Goal: Find specific page/section: Find specific page/section

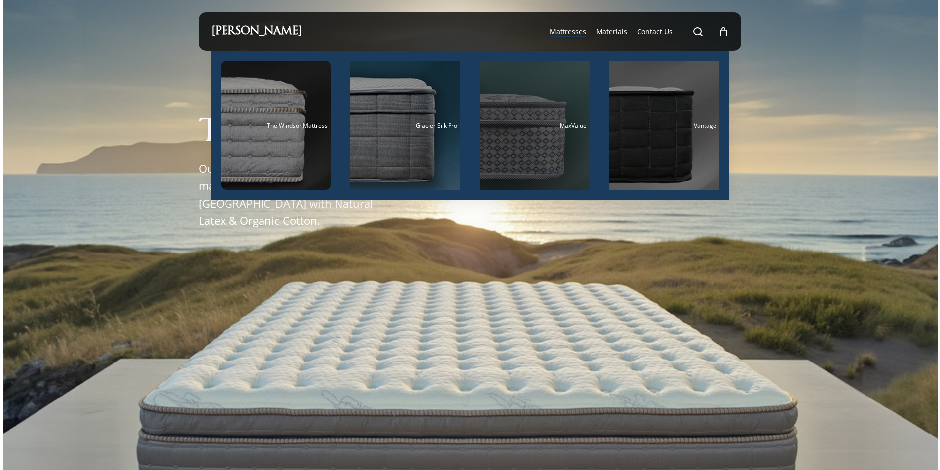
click at [514, 143] on div "Main Menu" at bounding box center [535, 125] width 110 height 129
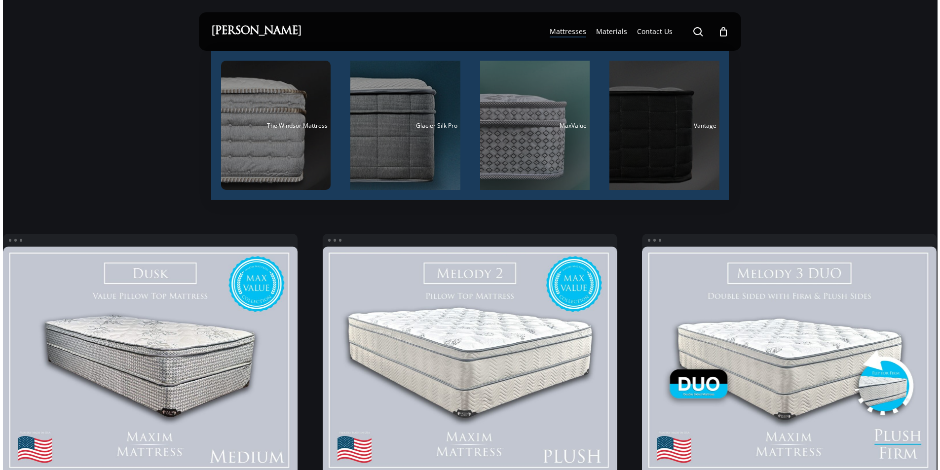
click at [640, 135] on div "Main Menu" at bounding box center [665, 125] width 110 height 129
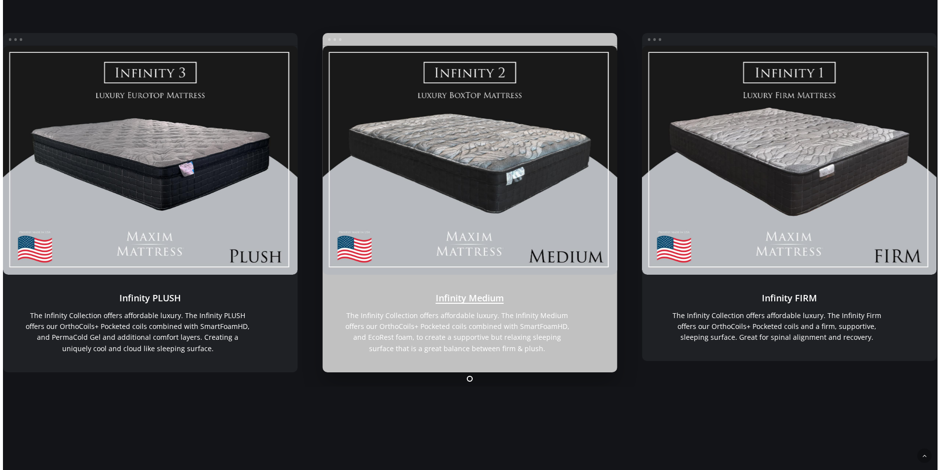
scroll to position [1670, 0]
